Goal: Task Accomplishment & Management: Contribute content

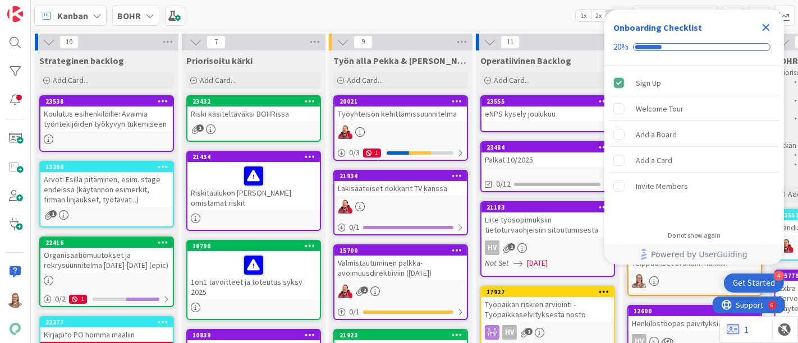
click at [767, 25] on icon "Close Checklist" at bounding box center [766, 27] width 7 height 7
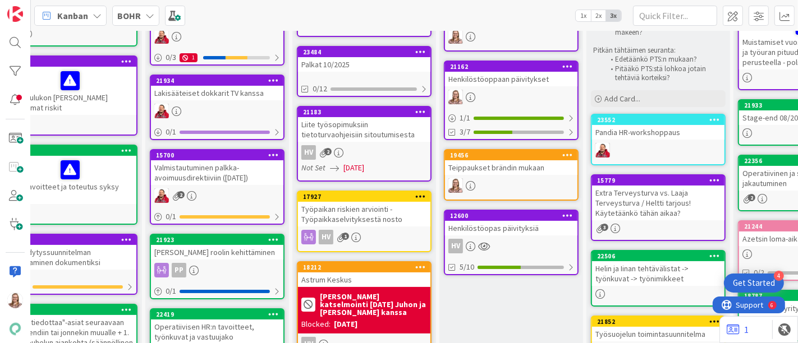
scroll to position [107, 183]
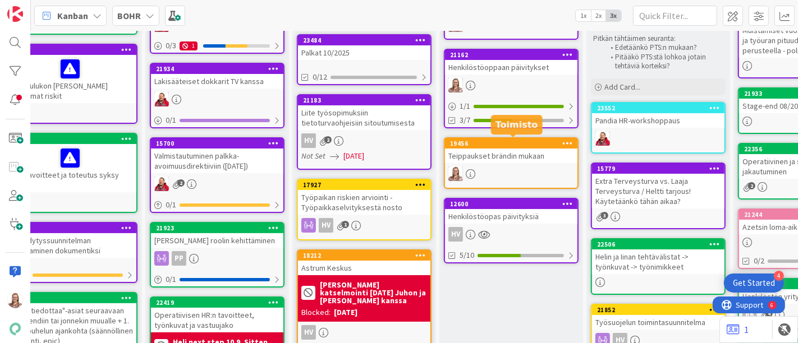
click at [495, 141] on div "19456" at bounding box center [513, 144] width 127 height 8
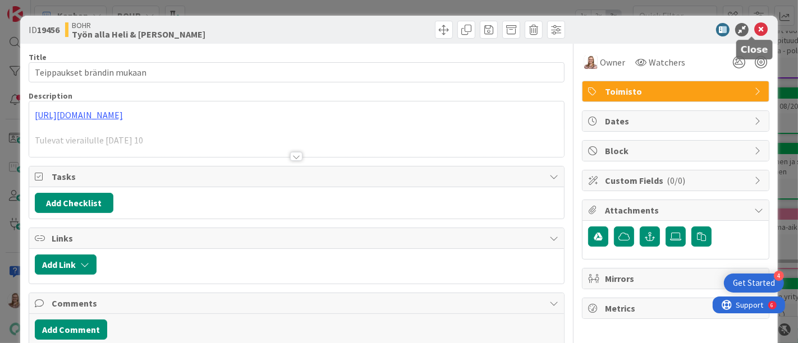
click at [756, 30] on icon at bounding box center [760, 29] width 13 height 13
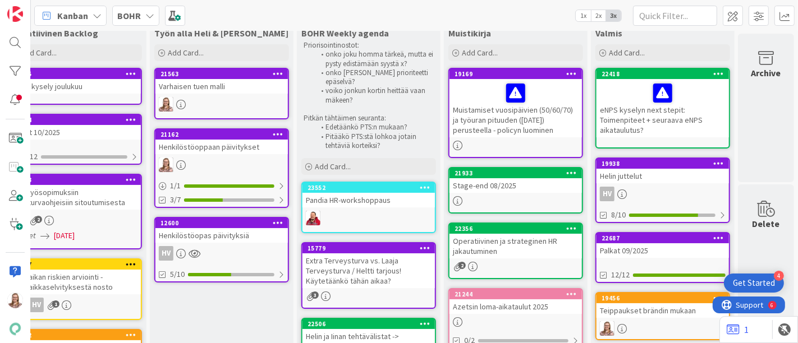
scroll to position [24, 482]
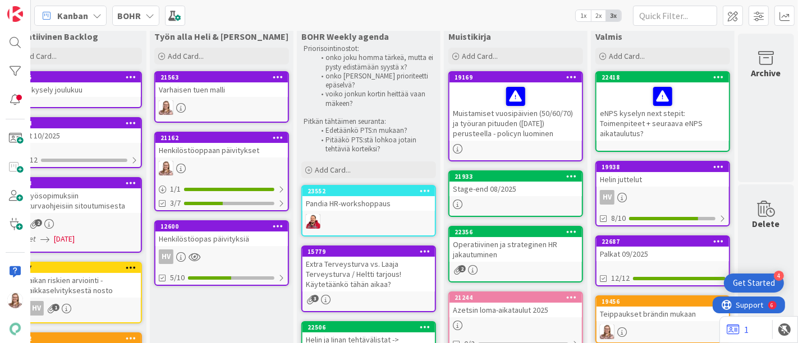
click at [188, 238] on div "Henkilöstöopas päivityksiä" at bounding box center [221, 239] width 132 height 15
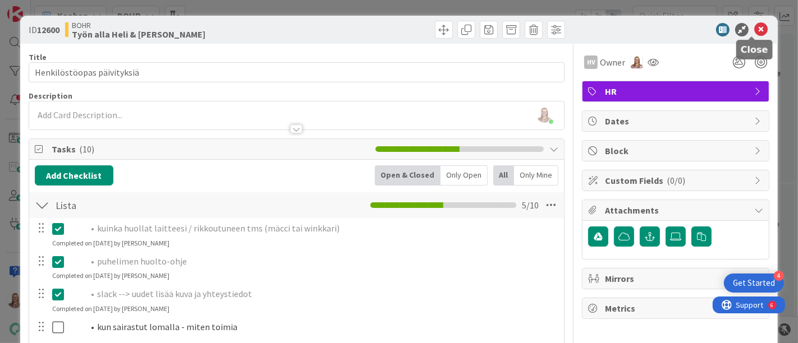
click at [754, 31] on icon at bounding box center [760, 29] width 13 height 13
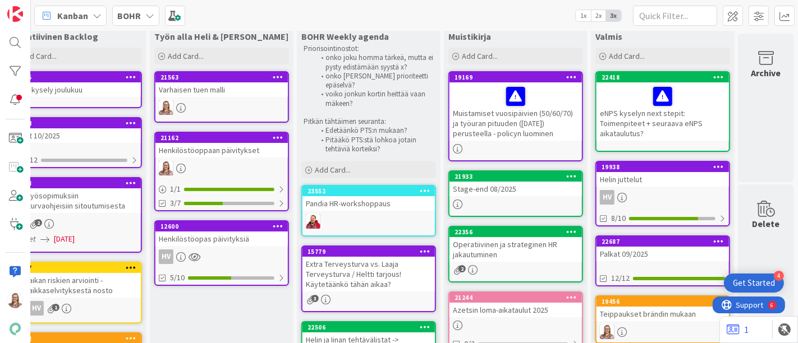
click at [202, 149] on div "Henkilöstöoppaan päivitykset" at bounding box center [221, 150] width 132 height 15
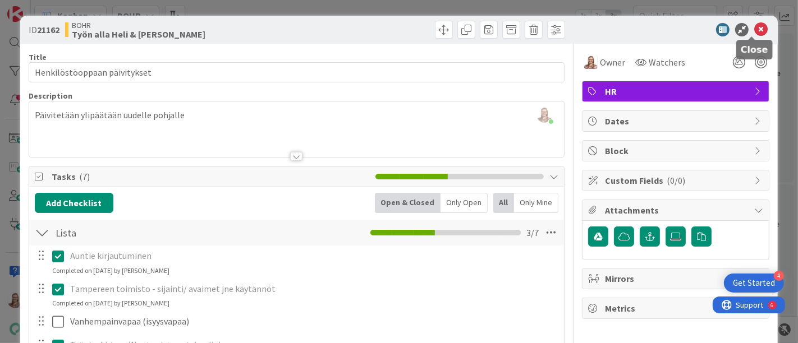
click at [754, 31] on icon at bounding box center [760, 29] width 13 height 13
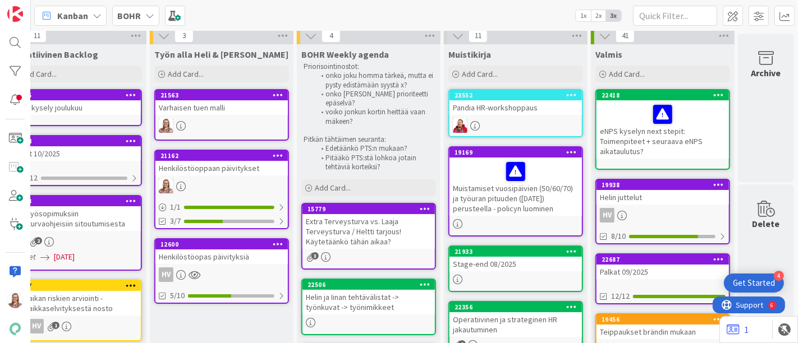
scroll to position [0, 482]
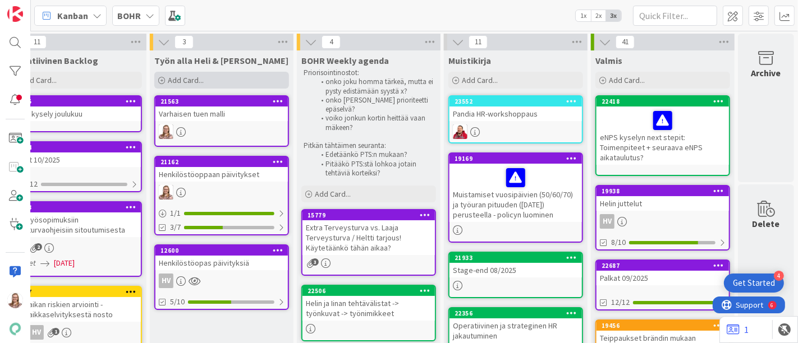
click at [205, 77] on div "Add Card..." at bounding box center [221, 80] width 135 height 17
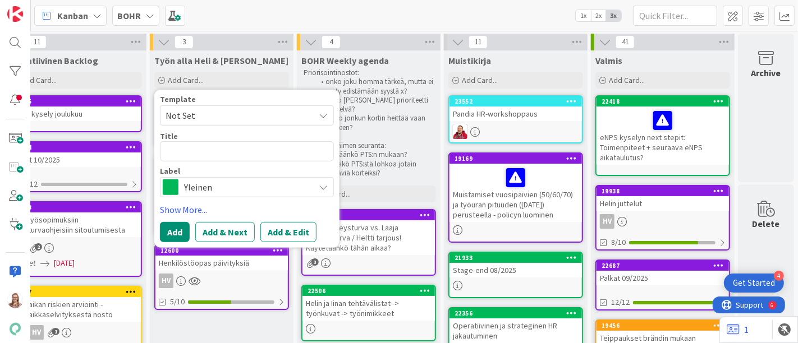
click at [190, 191] on span "Yleinen" at bounding box center [246, 188] width 125 height 16
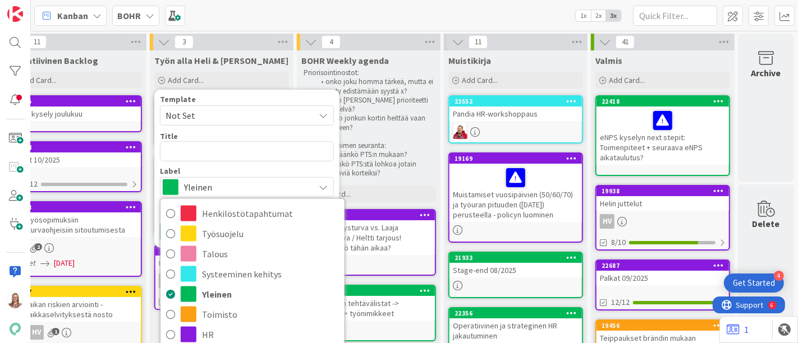
click at [190, 191] on span "Yleinen" at bounding box center [246, 188] width 125 height 16
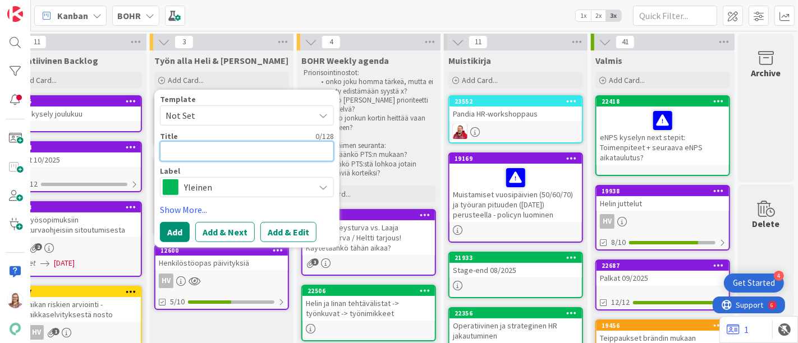
click at [181, 143] on textarea at bounding box center [247, 151] width 174 height 20
type textarea "x"
type textarea "I"
type textarea "x"
type textarea "Inf"
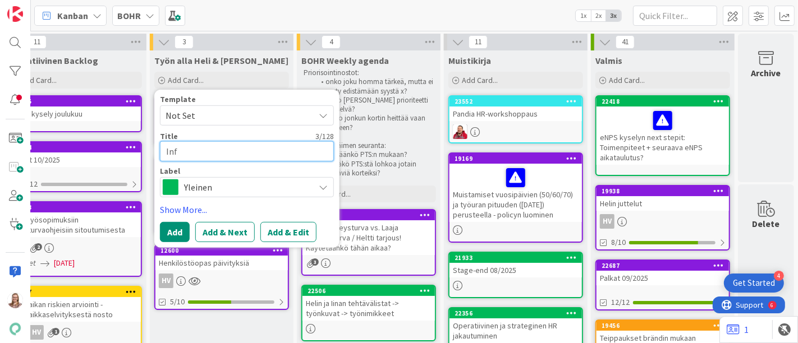
type textarea "x"
type textarea "Infl"
type textarea "x"
type textarea "Influ"
type textarea "x"
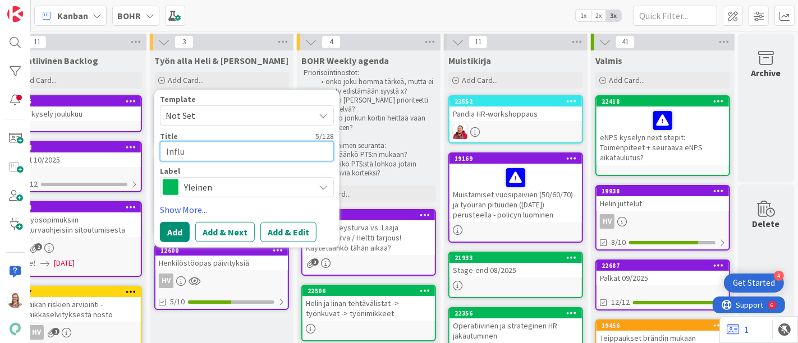
type textarea "Influe"
type textarea "x"
type textarea "Influen"
type textarea "x"
type textarea "Influens"
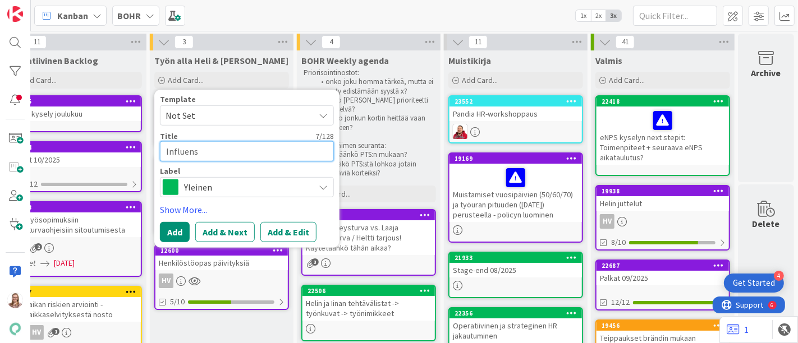
type textarea "x"
type textarea "Influenss"
type textarea "x"
type textarea "Influenssa"
type textarea "x"
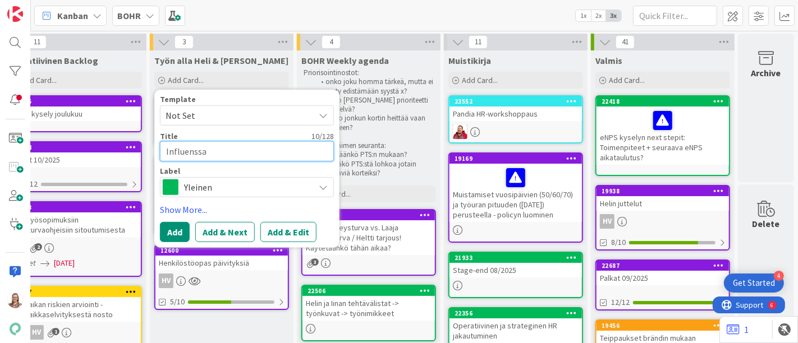
type textarea "Influenssar"
type textarea "x"
type textarea "Influenssaro"
type textarea "x"
type textarea "Influenssarok"
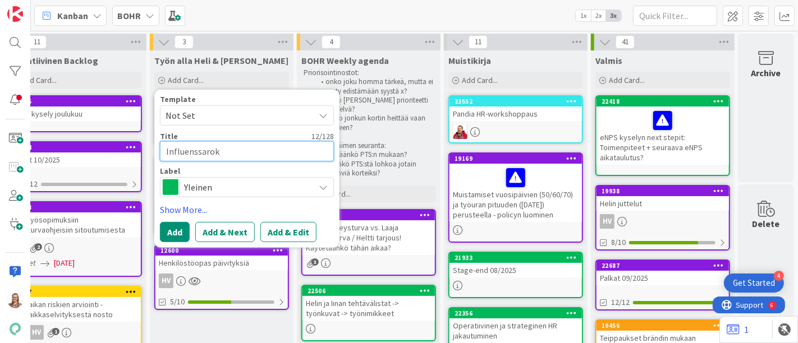
type textarea "x"
type textarea "Influenssaroko"
type textarea "x"
type textarea "Influenssarokot"
type textarea "x"
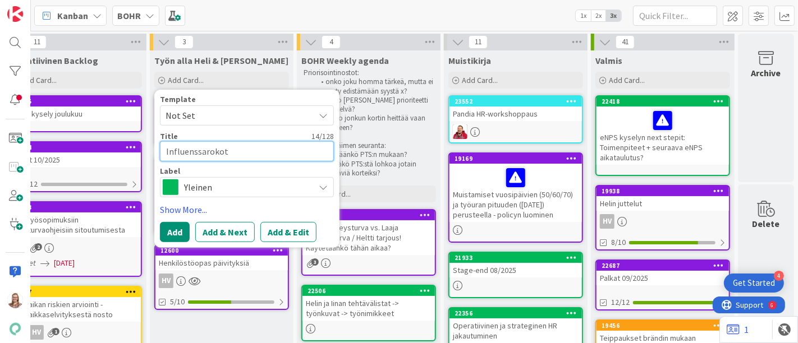
type textarea "Influenssarokotu"
type textarea "x"
type textarea "Influenssarokotuk"
type textarea "x"
type textarea "Influenssarokotuks"
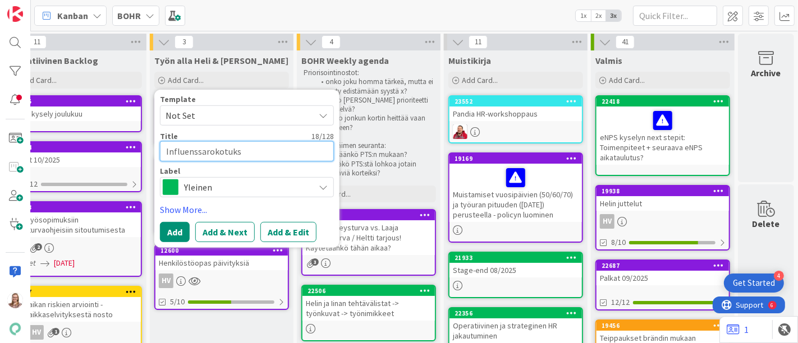
type textarea "x"
type textarea "Influenssarokotukst"
type textarea "x"
type textarea "Influenssarokotuks"
type textarea "x"
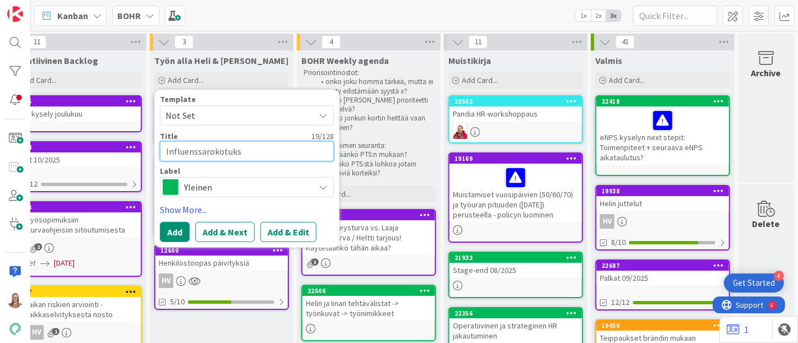
type textarea "Influenssarokotukse"
type textarea "x"
type textarea "Influenssarokotukset"
type textarea "x"
type textarea "Influenssarokotukset"
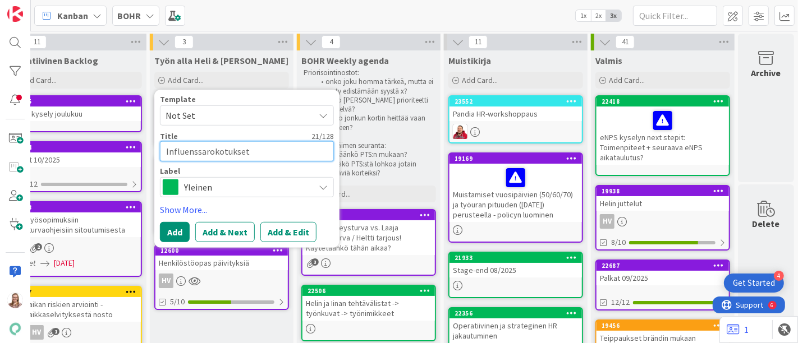
type textarea "x"
type textarea "Influenssarokotukset 1"
type textarea "x"
type textarea "Influenssarokotukset 11"
type textarea "x"
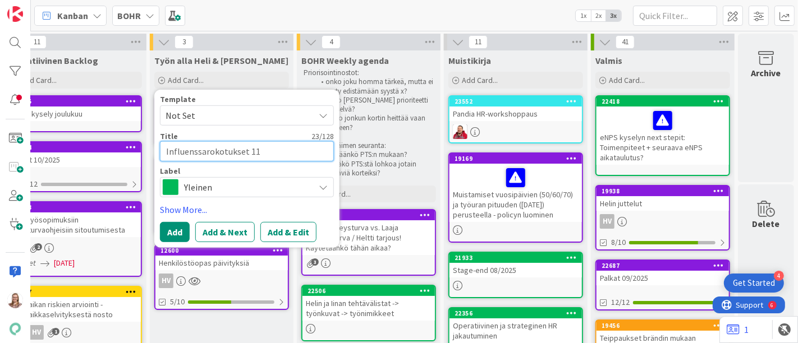
type textarea "Influenssarokotukset 11/"
type textarea "x"
type textarea "Influenssarokotukset 11/2"
type textarea "x"
type textarea "Influenssarokotukset 11/25"
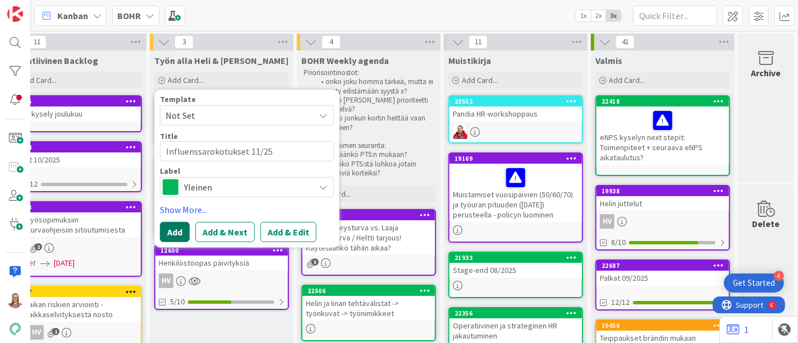
click at [162, 232] on button "Add" at bounding box center [175, 232] width 30 height 20
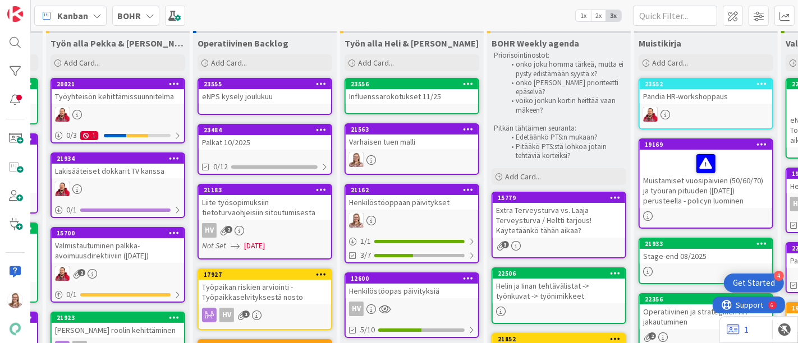
scroll to position [12, 283]
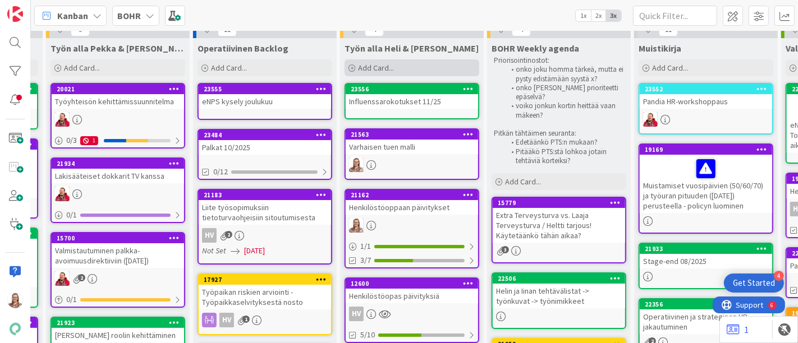
click at [366, 70] on span "Add Card..." at bounding box center [376, 68] width 36 height 10
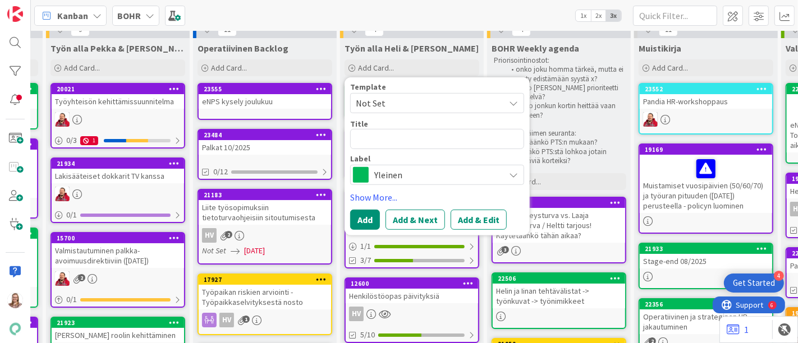
click at [410, 169] on span "Yleinen" at bounding box center [436, 175] width 125 height 16
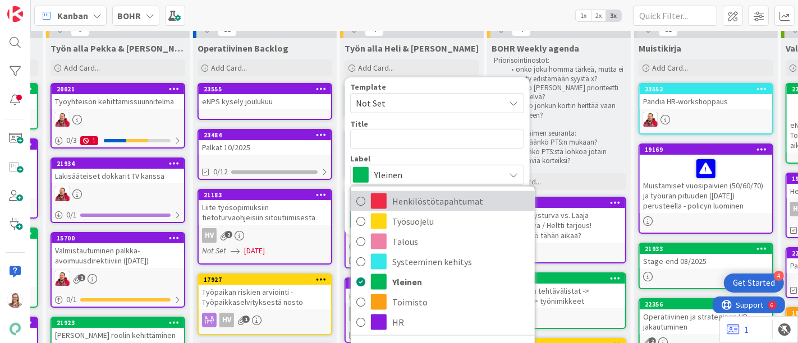
click at [418, 205] on span "Henkilöstötapahtumat" at bounding box center [460, 201] width 137 height 17
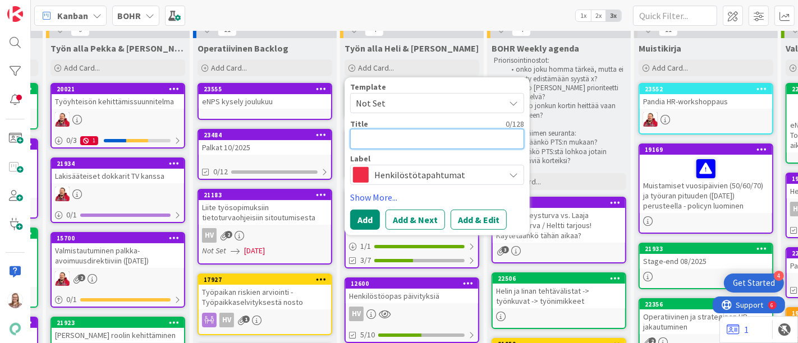
click at [380, 139] on textarea at bounding box center [437, 139] width 174 height 20
type textarea "x"
type textarea "L"
type textarea "x"
type textarea "Le"
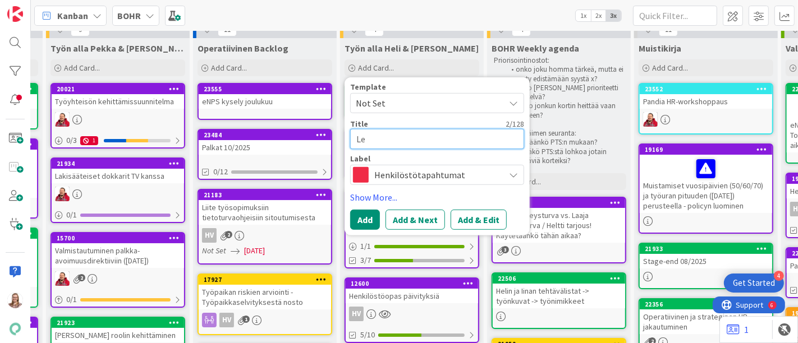
type textarea "x"
type textarea "Lev"
type textarea "x"
type textarea "Levi"
type textarea "x"
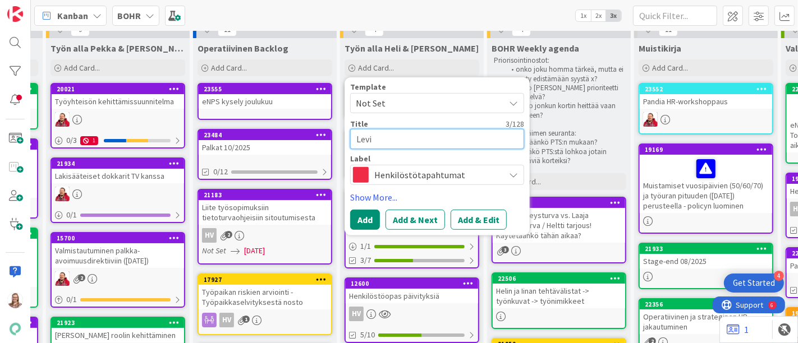
type textarea "Levin"
type textarea "x"
type textarea "Levin k"
type textarea "x"
type textarea "Levin ku"
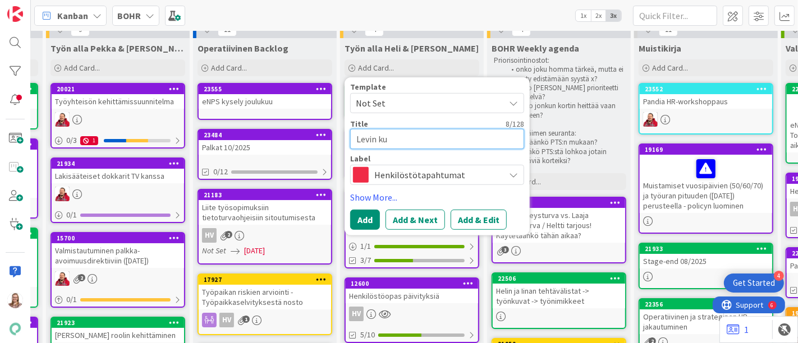
type textarea "x"
type textarea "Levin kul"
type textarea "x"
type textarea "Levin kulu"
type textarea "x"
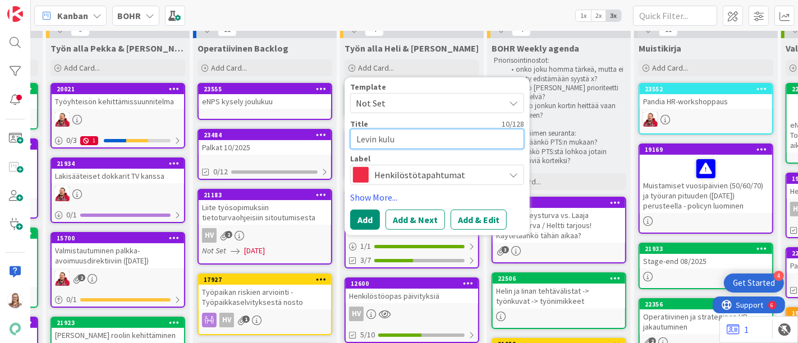
type textarea "Levin kuluk"
type textarea "x"
type textarea "Levin kuluko"
type textarea "x"
type textarea "Levin kulukoo"
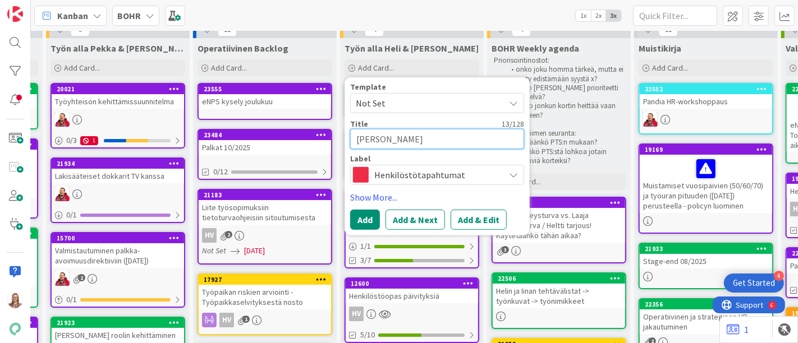
type textarea "x"
type textarea "Levin kulukoon"
type textarea "x"
type textarea "Levin kulukoont"
type textarea "x"
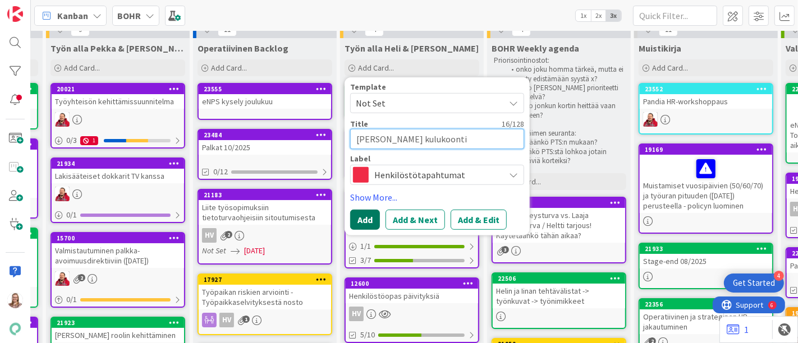
type textarea "Levin kulukoonti"
click at [364, 215] on button "Add" at bounding box center [365, 220] width 30 height 20
